Goal: Transaction & Acquisition: Subscribe to service/newsletter

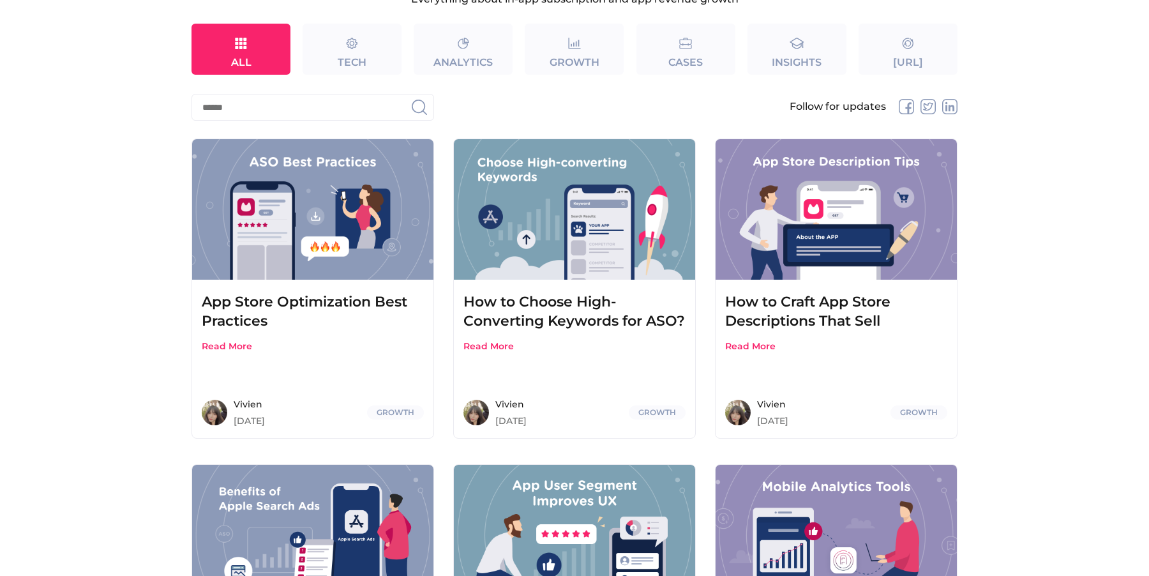
scroll to position [149, 0]
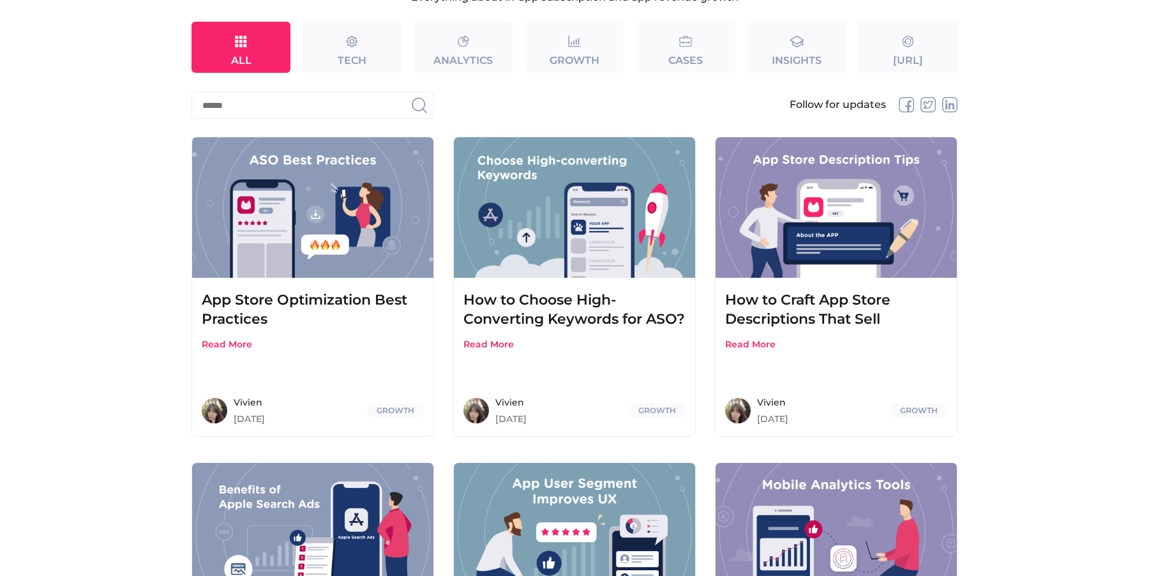
click at [341, 308] on div "App Store Optimization Best Practices" at bounding box center [313, 309] width 222 height 38
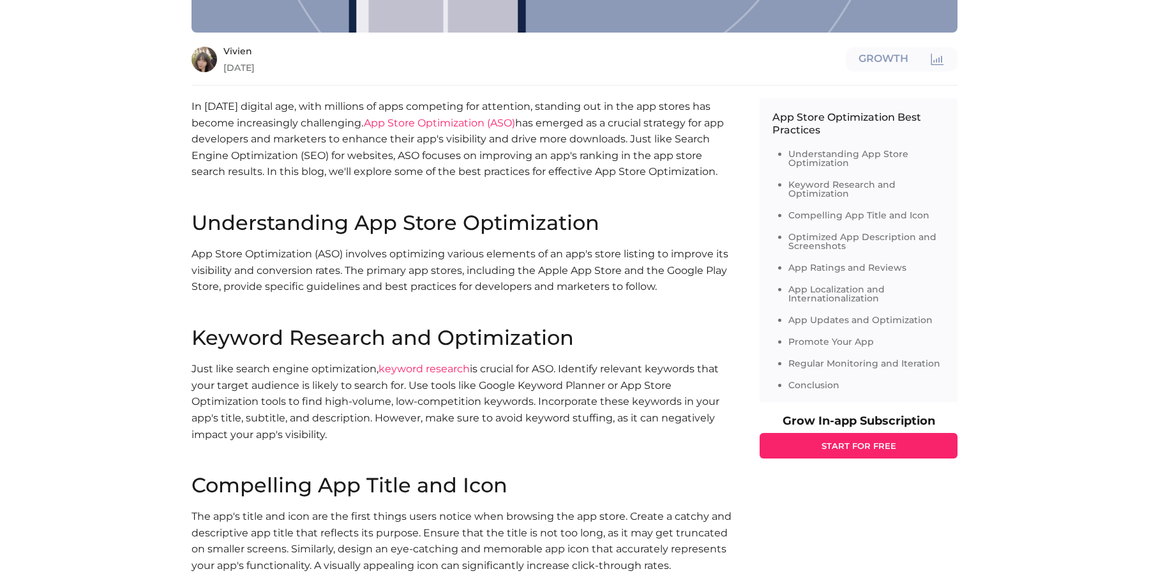
scroll to position [514, 0]
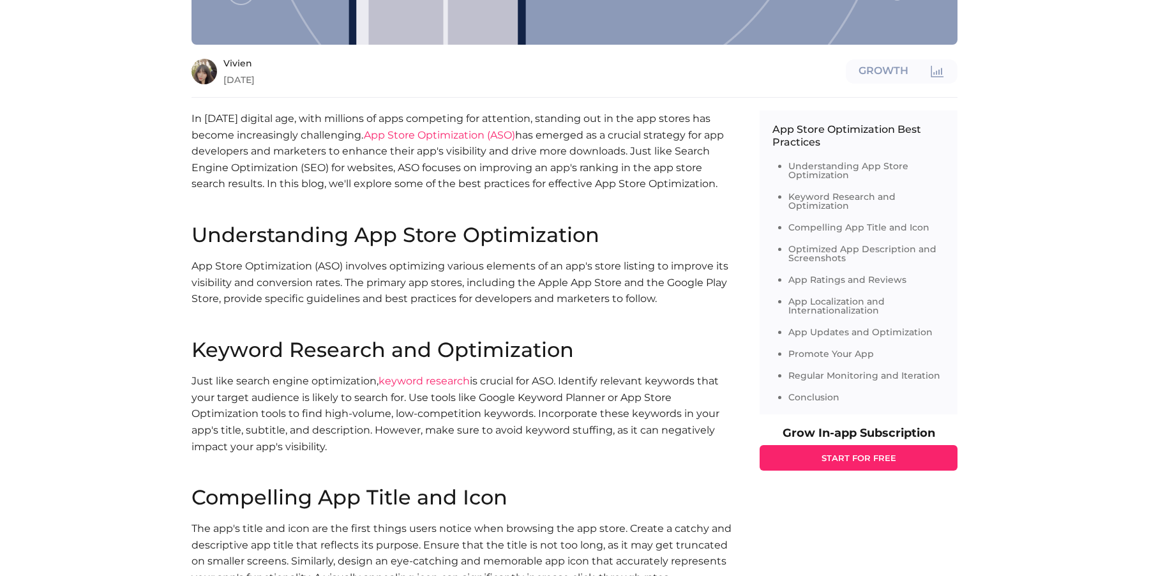
click at [204, 80] on img at bounding box center [204, 72] width 26 height 26
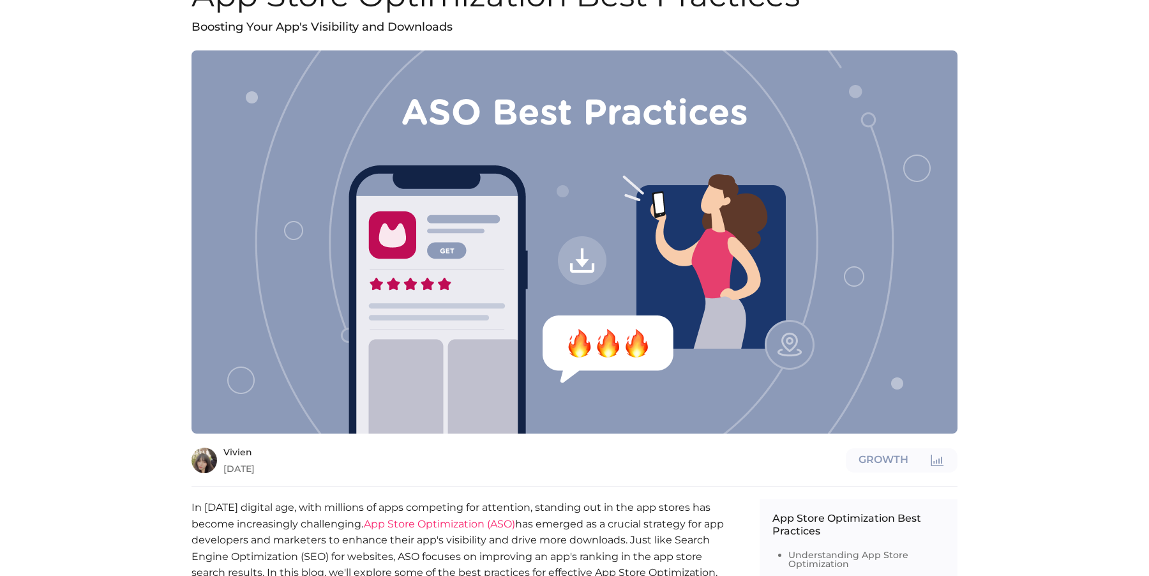
scroll to position [0, 0]
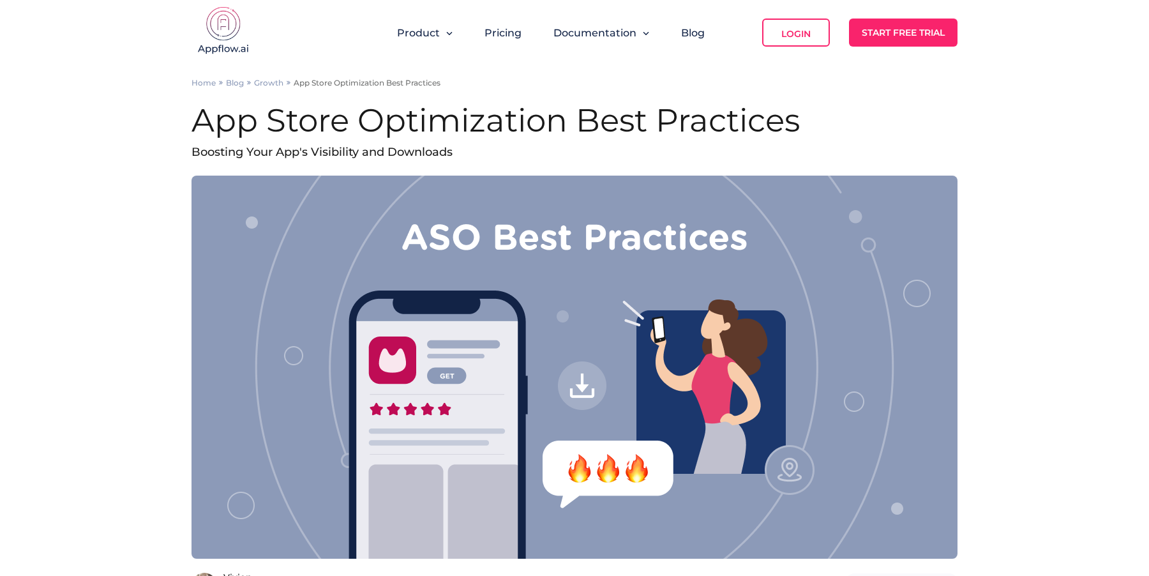
click at [503, 40] on div "Pricing" at bounding box center [503, 33] width 50 height 28
click at [501, 31] on link "Pricing" at bounding box center [502, 33] width 37 height 12
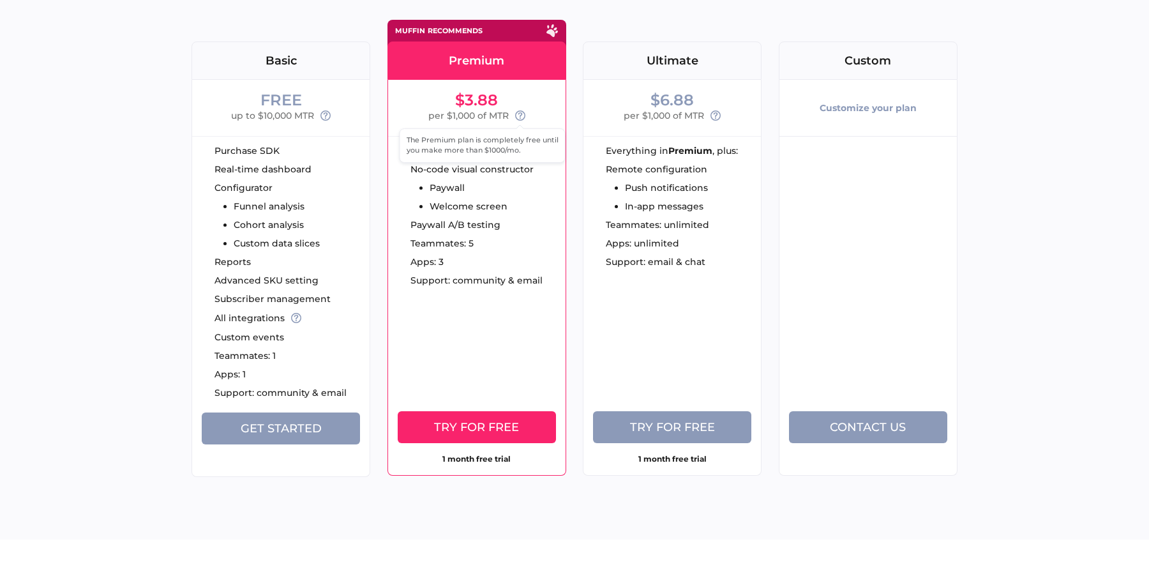
scroll to position [156, 0]
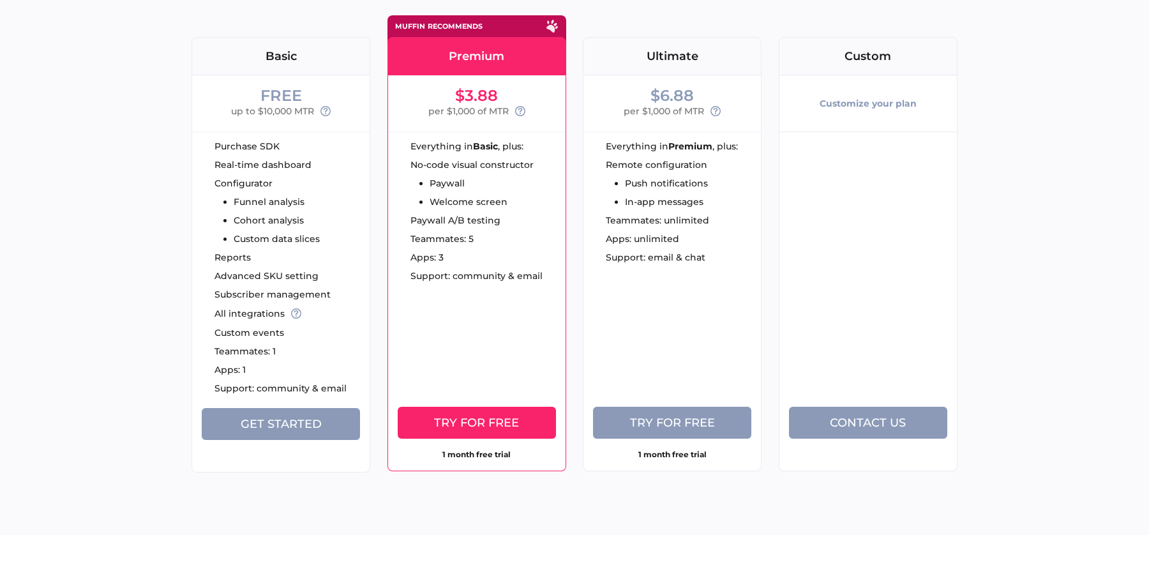
click at [709, 414] on button "Try for free" at bounding box center [672, 423] width 158 height 32
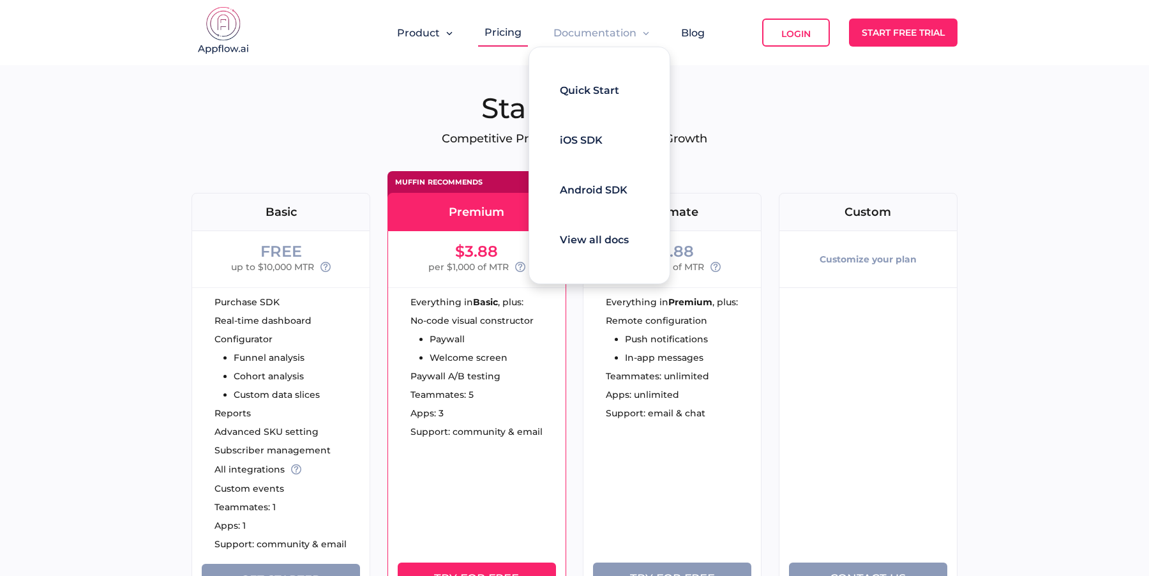
click at [594, 141] on span "iOS SDK" at bounding box center [581, 140] width 43 height 12
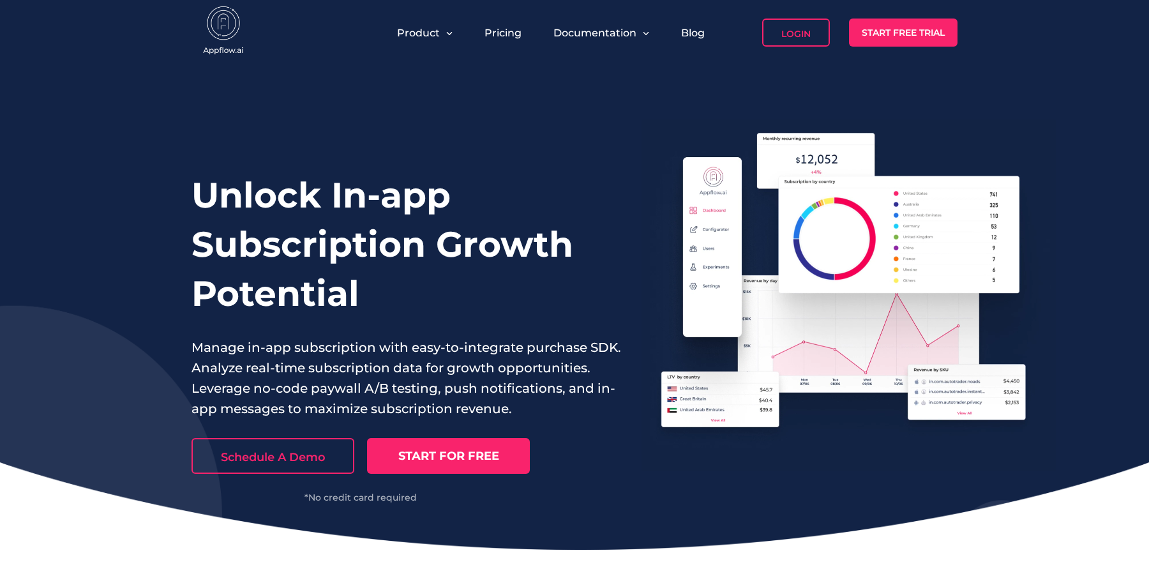
click at [428, 451] on link "START FOR FREE" at bounding box center [448, 456] width 163 height 36
